Goal: Task Accomplishment & Management: Complete application form

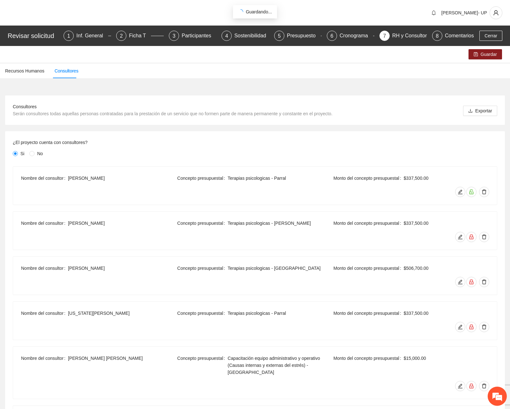
scroll to position [1, 0]
click at [492, 39] on span "Cerrar" at bounding box center [491, 35] width 13 height 7
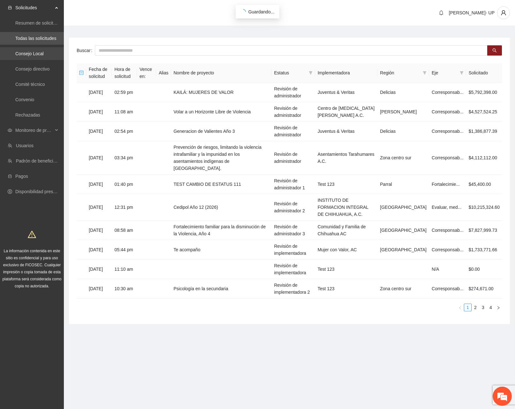
click at [29, 56] on link "Consejo Local" at bounding box center [29, 53] width 28 height 5
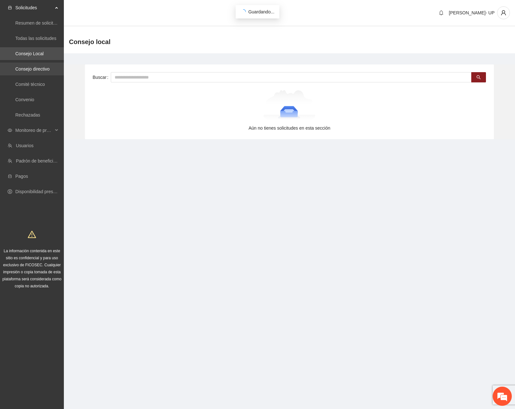
click at [27, 72] on link "Consejo directivo" at bounding box center [32, 68] width 34 height 5
click at [37, 56] on link "Consejo Local" at bounding box center [29, 53] width 28 height 5
click at [37, 72] on link "Consejo directivo" at bounding box center [32, 68] width 34 height 5
click at [31, 39] on link "Todas las solicitudes" at bounding box center [35, 38] width 41 height 5
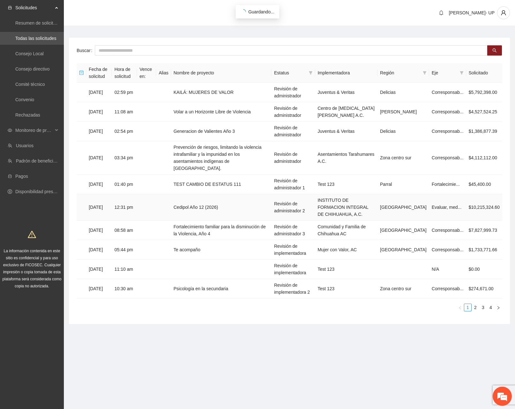
click at [227, 202] on td "Cedipol Año 12 (2026)" at bounding box center [221, 207] width 101 height 27
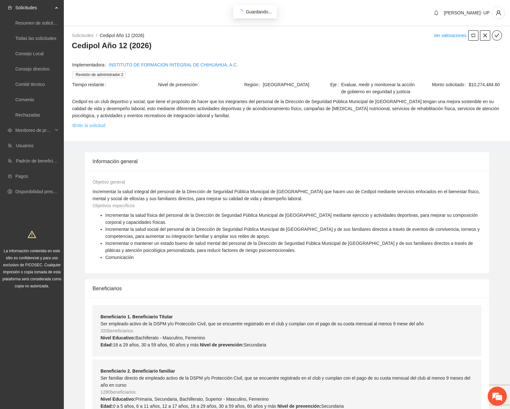
click at [94, 122] on link "Ver la solicitud" at bounding box center [88, 125] width 33 height 7
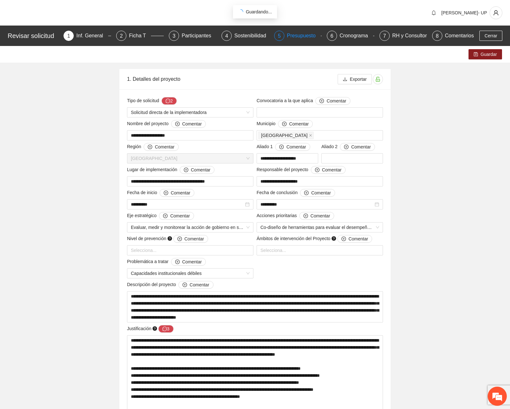
click at [292, 36] on div "Presupuesto" at bounding box center [304, 36] width 34 height 10
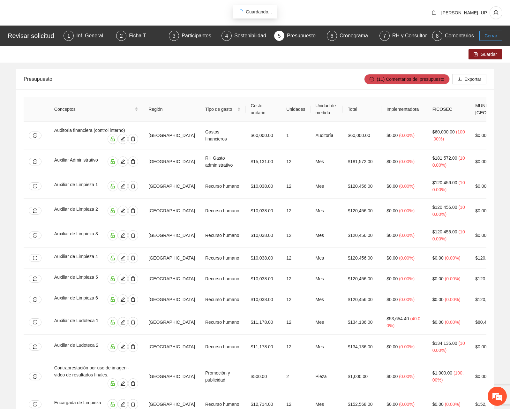
click at [491, 39] on span "Cerrar" at bounding box center [491, 35] width 13 height 7
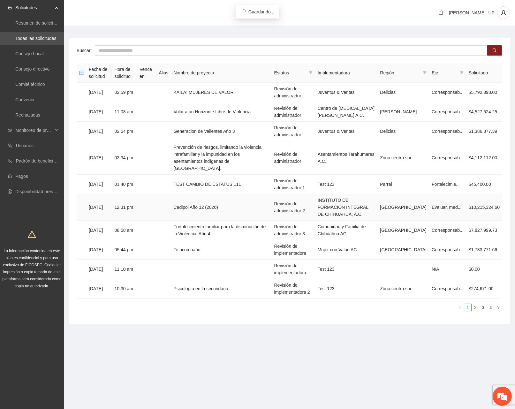
click at [188, 208] on td "Cedipol Año 12 (2026)" at bounding box center [221, 207] width 101 height 27
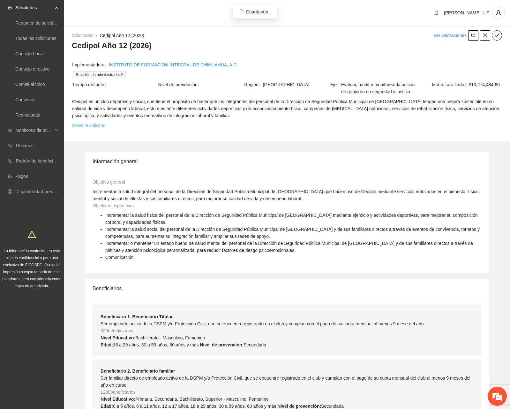
click at [100, 126] on link "Ver la solicitud" at bounding box center [88, 125] width 33 height 7
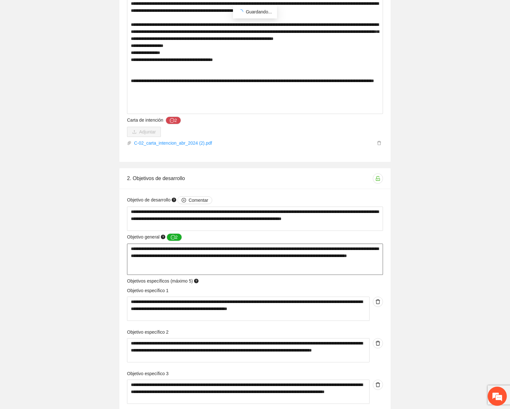
scroll to position [383, 0]
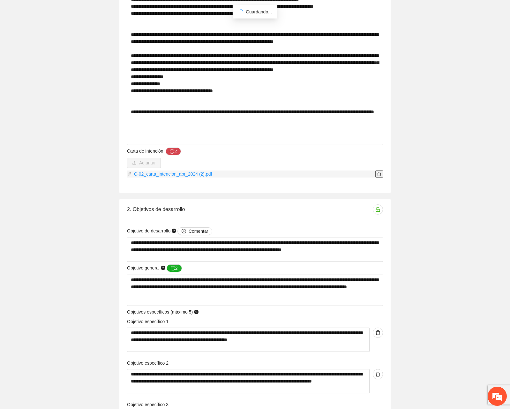
click at [378, 177] on button "button" at bounding box center [380, 174] width 8 height 7
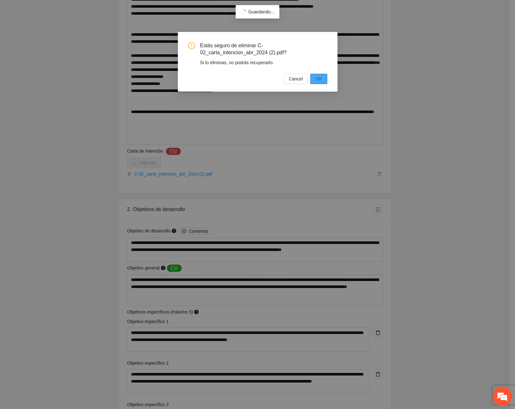
click at [320, 80] on span "OK" at bounding box center [319, 78] width 6 height 7
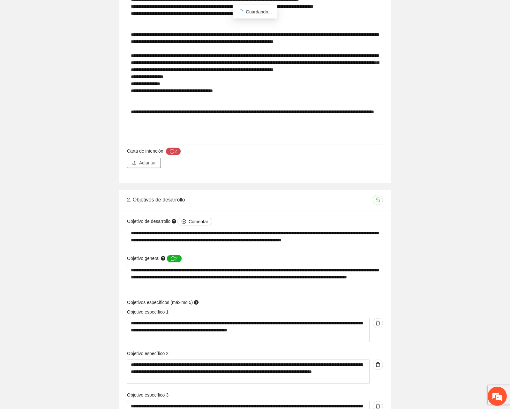
click at [153, 164] on span "Adjuntar" at bounding box center [147, 162] width 17 height 7
click at [148, 163] on span "Adjuntar" at bounding box center [147, 162] width 17 height 7
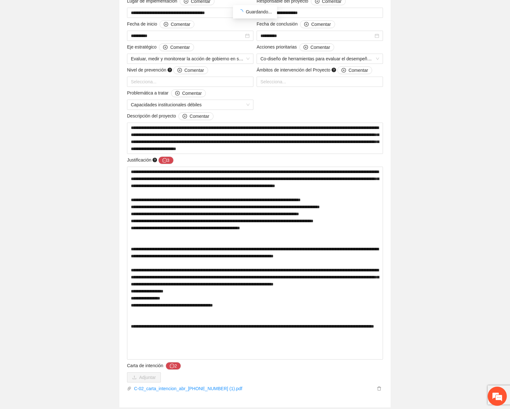
scroll to position [0, 0]
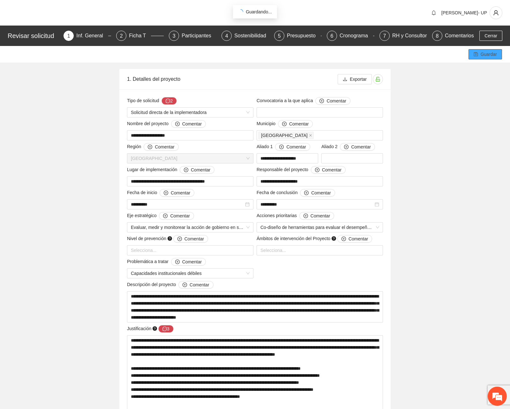
click at [486, 57] on span "Guardar" at bounding box center [489, 54] width 16 height 7
click at [477, 53] on icon "save" at bounding box center [476, 54] width 4 height 4
click at [495, 52] on span "Guardar" at bounding box center [489, 54] width 16 height 7
click at [480, 51] on button "Guardar" at bounding box center [486, 54] width 34 height 10
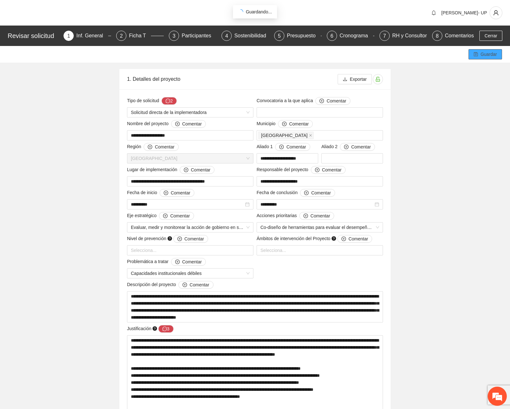
click at [485, 54] on span "Guardar" at bounding box center [489, 54] width 16 height 7
click at [490, 37] on span "Cerrar" at bounding box center [491, 35] width 13 height 7
